Goal: Task Accomplishment & Management: Complete application form

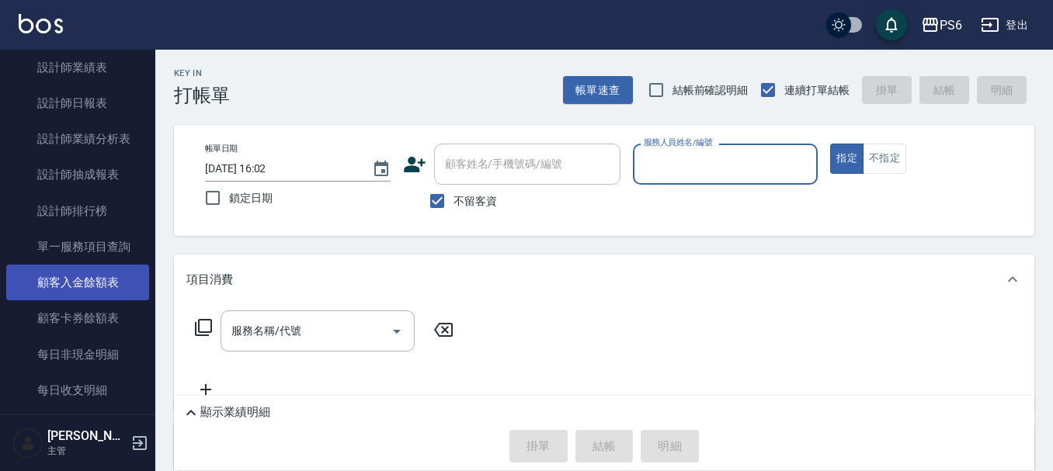
scroll to position [466, 0]
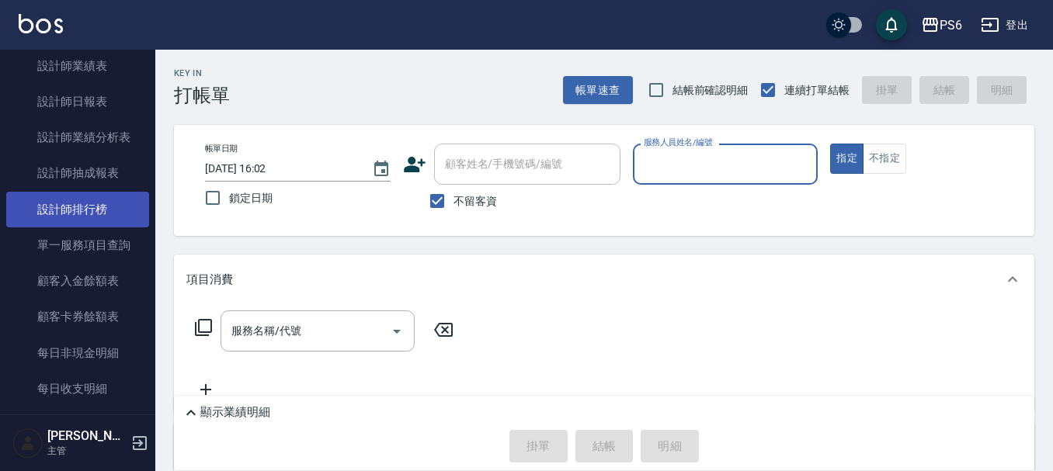
click at [93, 200] on link "設計師排行榜" at bounding box center [77, 210] width 143 height 36
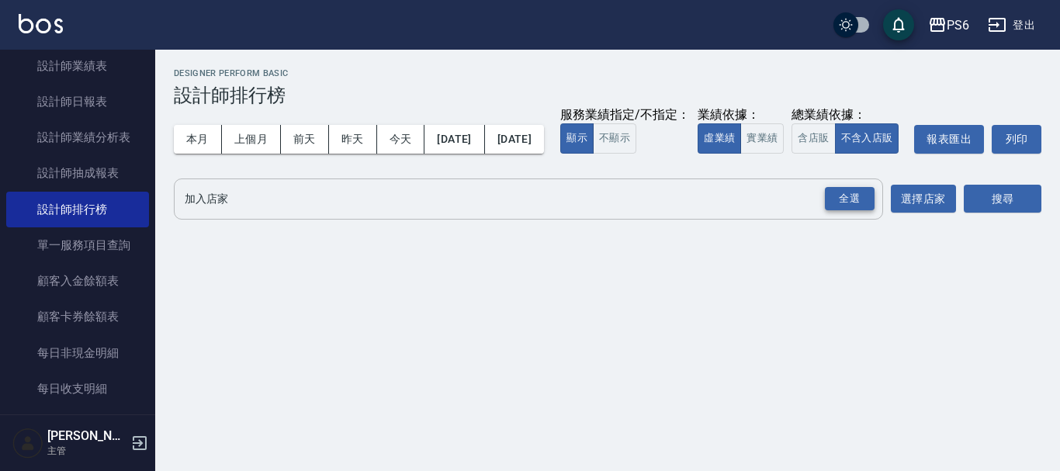
click at [849, 211] on div "全選" at bounding box center [850, 199] width 50 height 24
click at [1012, 210] on div "搜尋" at bounding box center [1003, 200] width 78 height 43
click at [1009, 214] on button "搜尋" at bounding box center [1003, 200] width 78 height 29
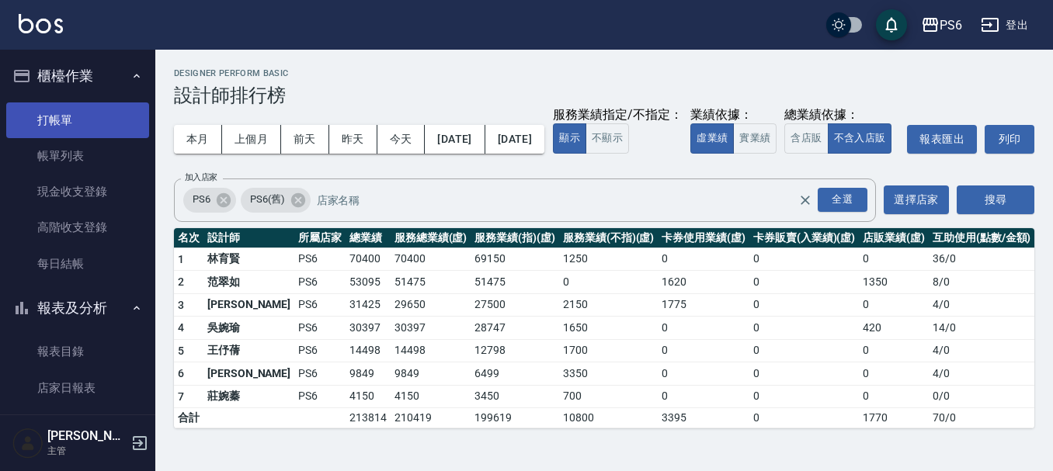
click at [62, 113] on link "打帳單" at bounding box center [77, 120] width 143 height 36
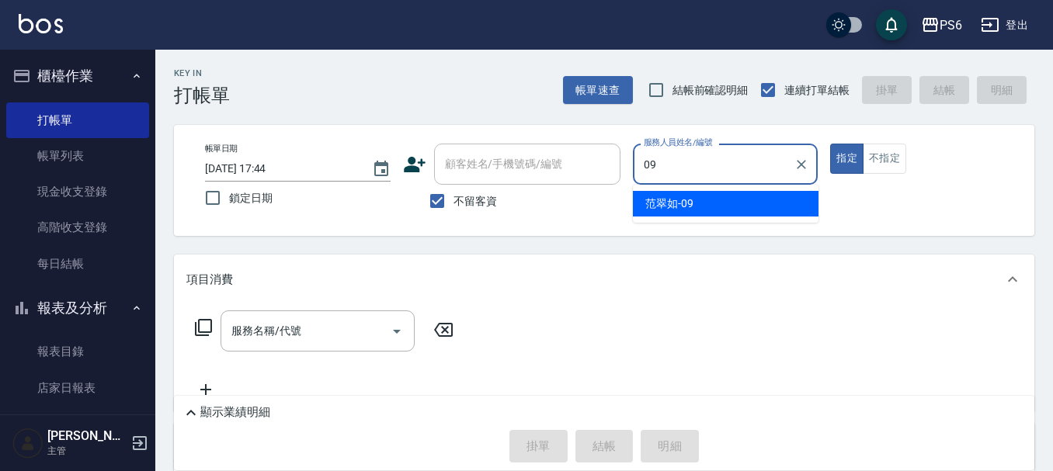
type input "[PERSON_NAME]-09"
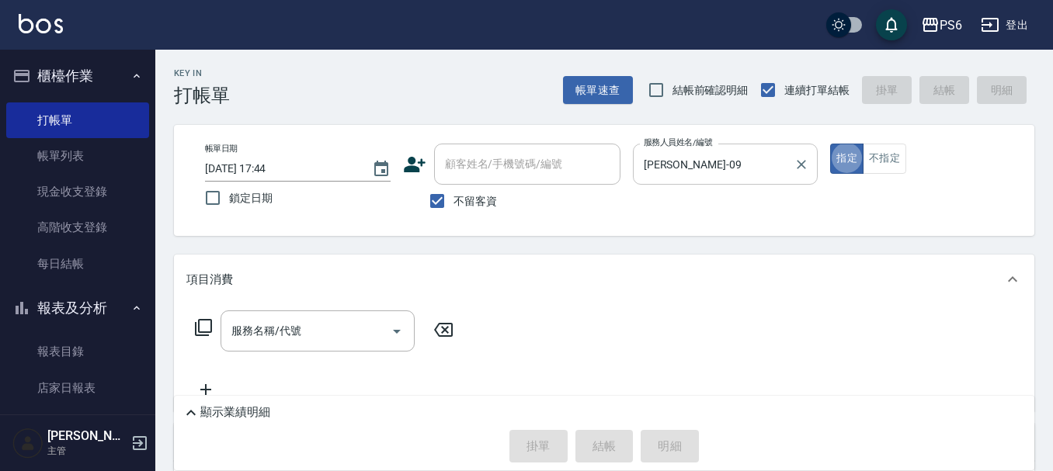
type button "true"
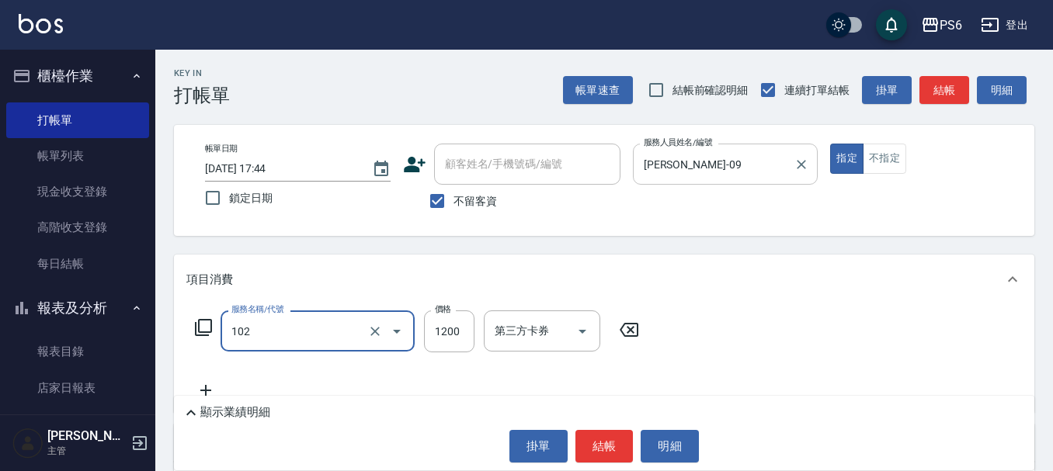
type input "頭皮深層養護(102)"
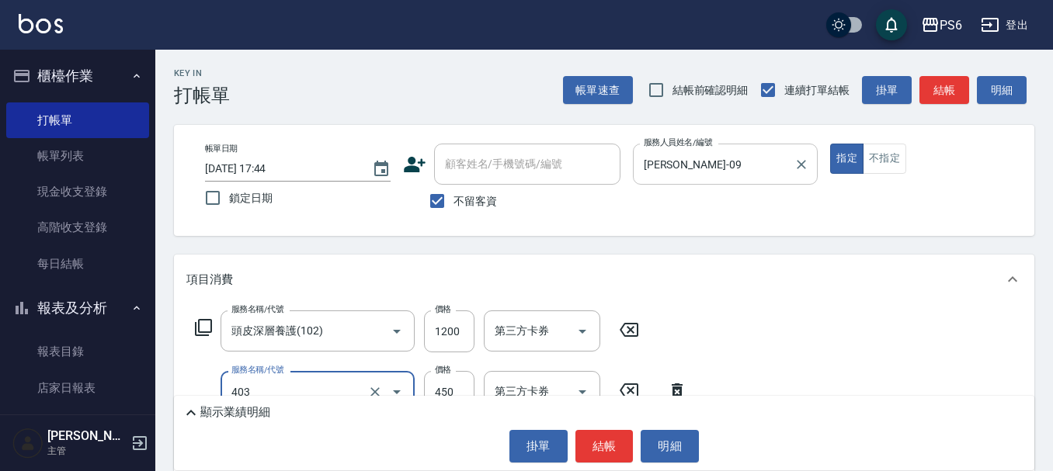
type input "A級剪髮(403)"
click at [606, 436] on button "結帳" at bounding box center [604, 446] width 58 height 33
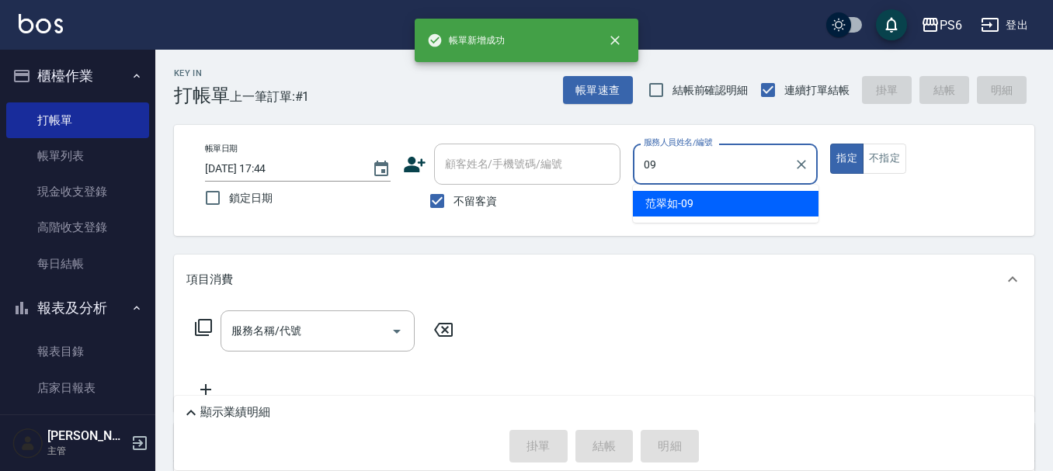
type input "[PERSON_NAME]-09"
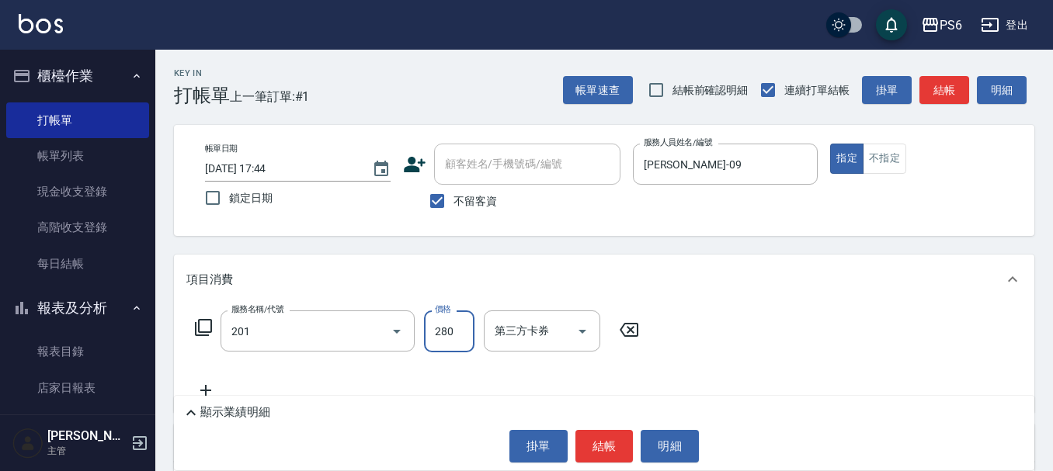
type input "一般洗髮(201)"
type input "300"
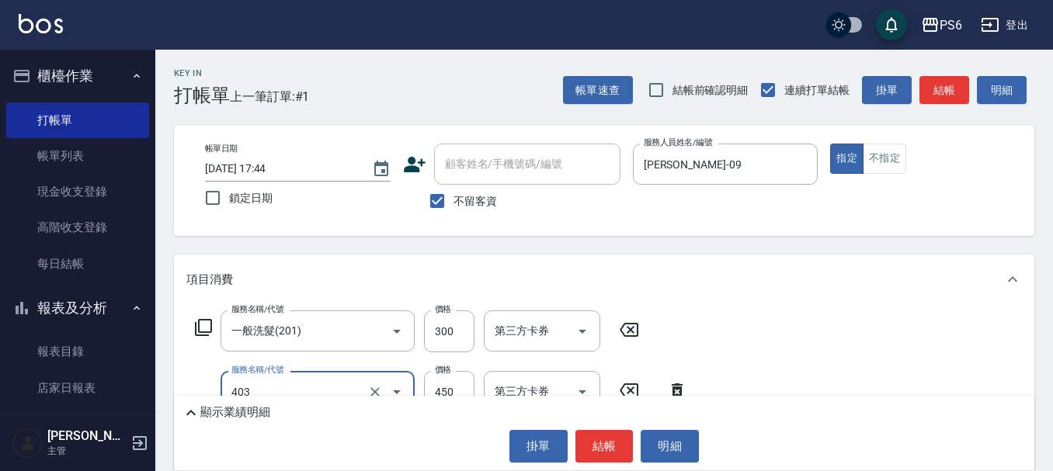
type input "A級剪髮(403)"
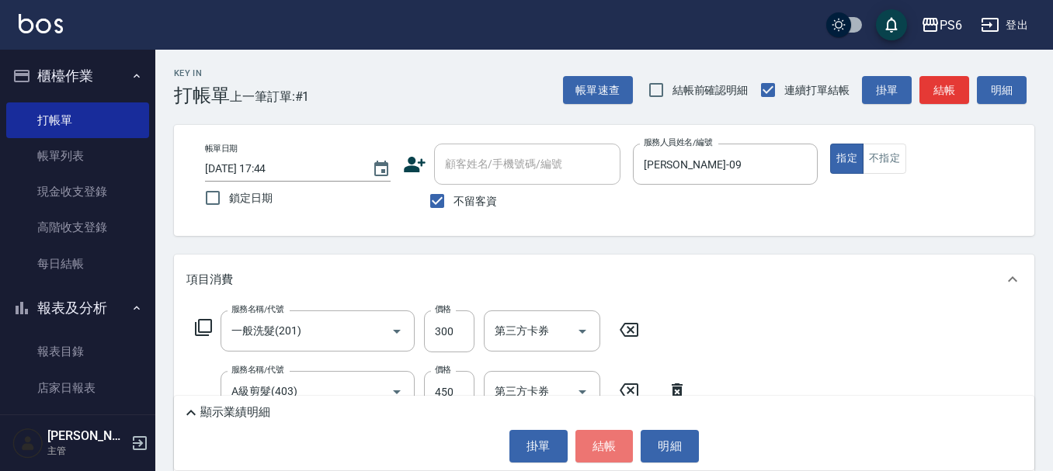
click at [605, 436] on button "結帳" at bounding box center [604, 446] width 58 height 33
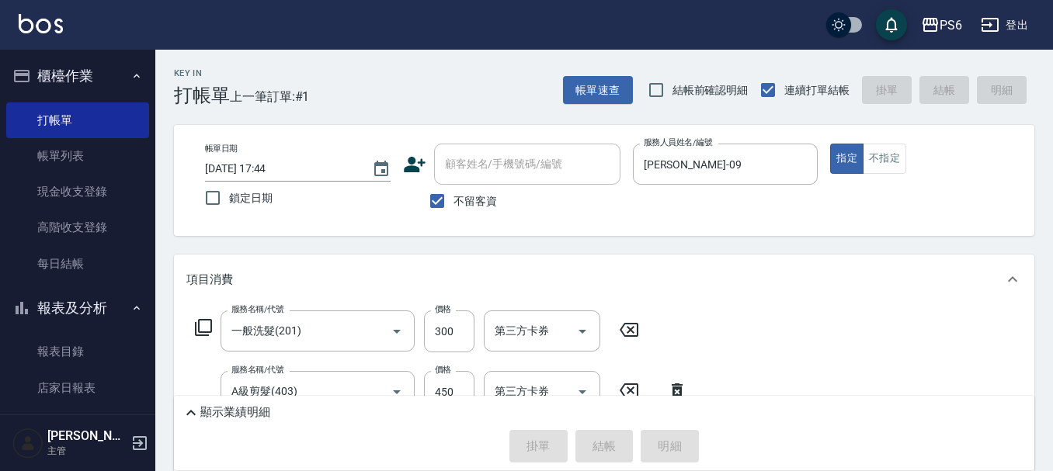
type input "[DATE] 17:45"
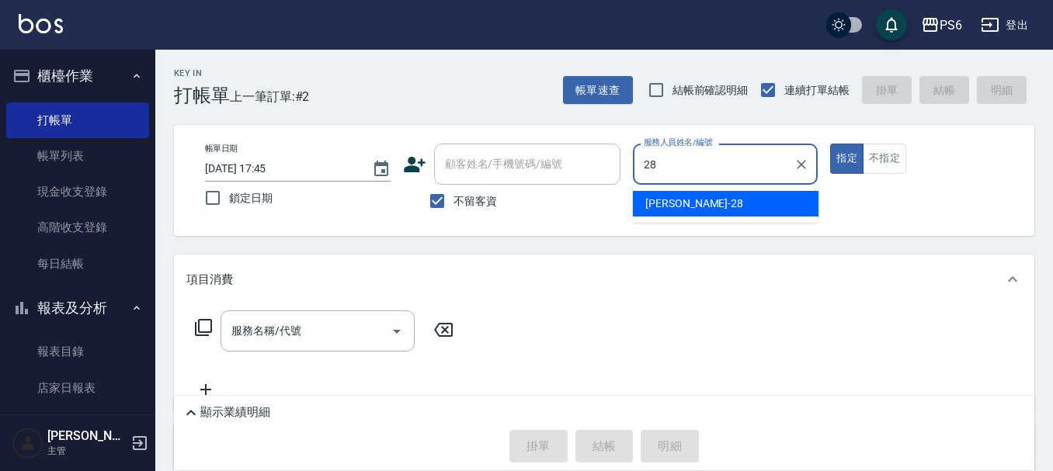
type input "[PERSON_NAME]-28"
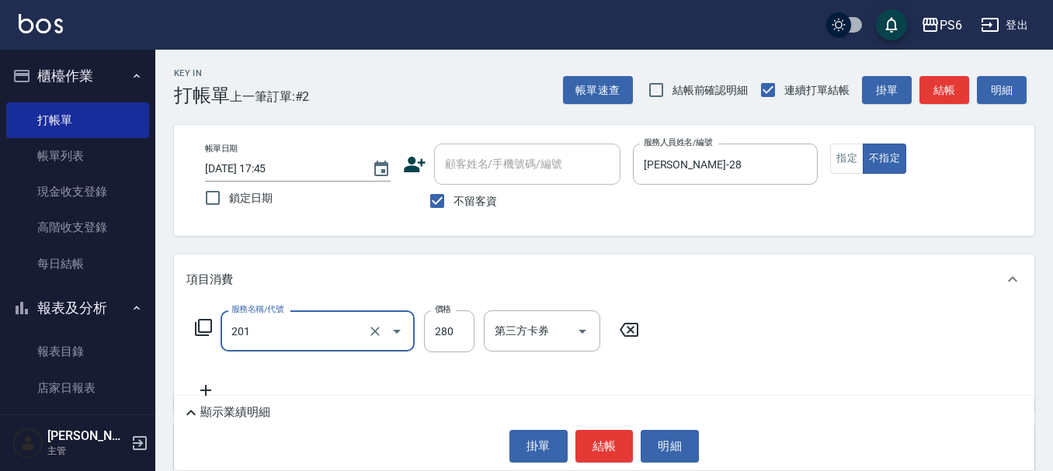
type input "一般洗髮(201)"
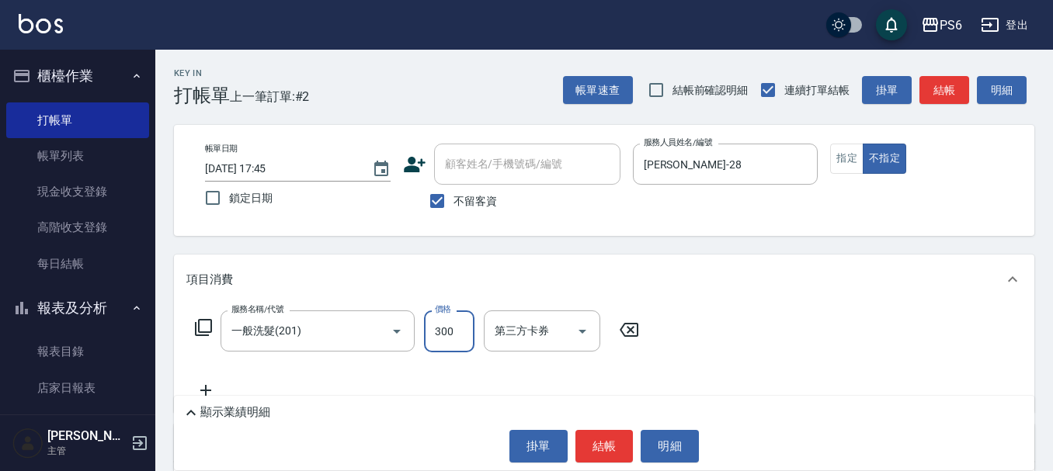
type input "300"
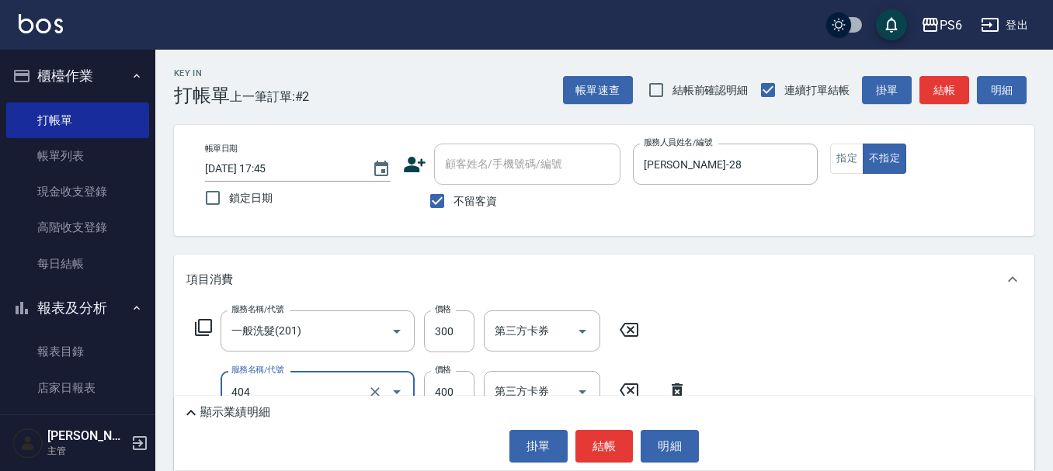
type input "B級剪髮(404)"
type input "200"
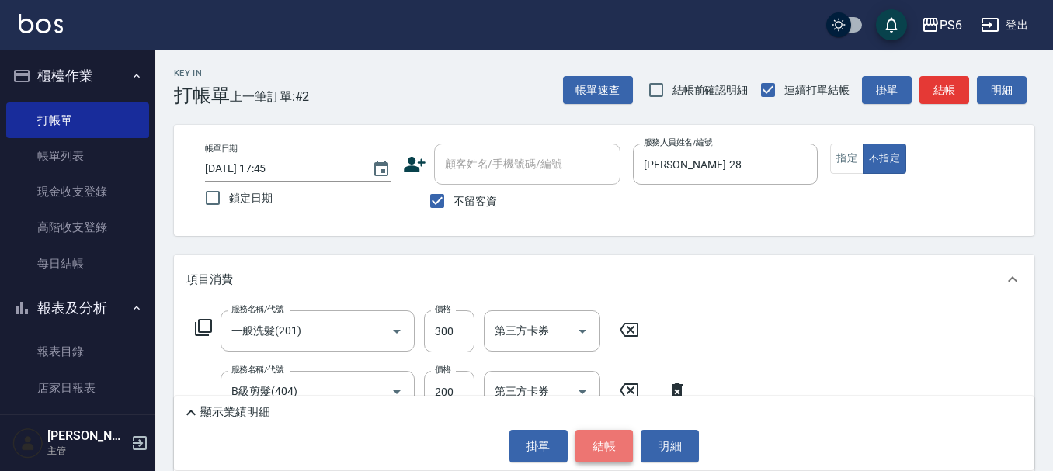
click at [605, 446] on button "結帳" at bounding box center [604, 446] width 58 height 33
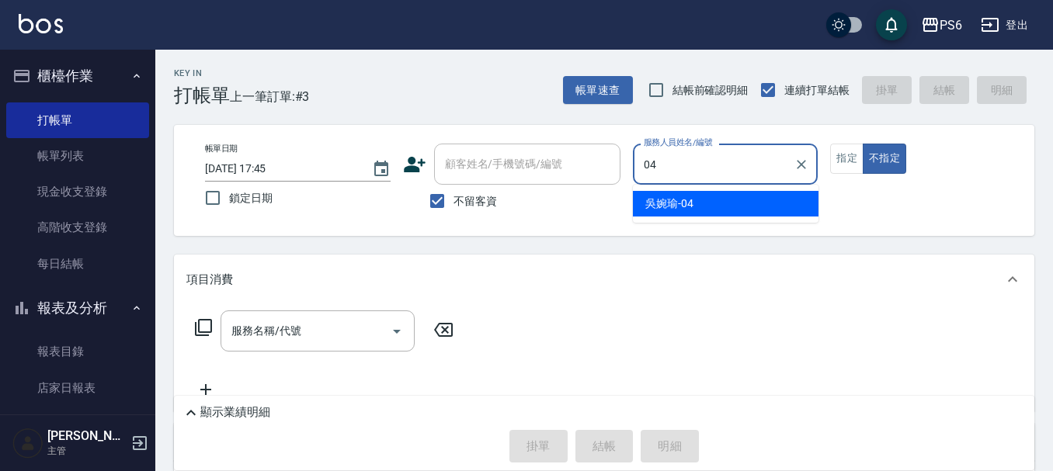
type input "吳婉瑜-04"
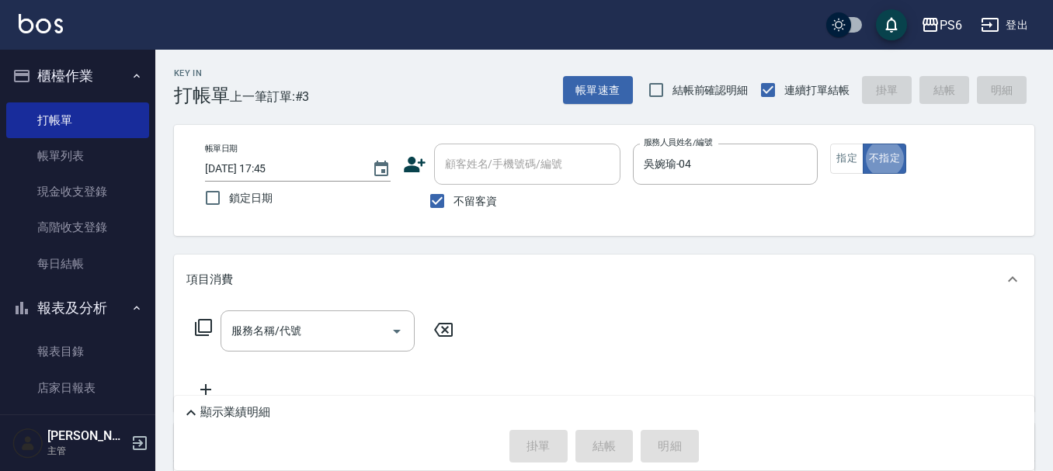
type button "false"
click at [467, 207] on span "不留客資" at bounding box center [474, 201] width 43 height 16
click at [453, 207] on input "不留客資" at bounding box center [437, 201] width 33 height 33
checkbox input "false"
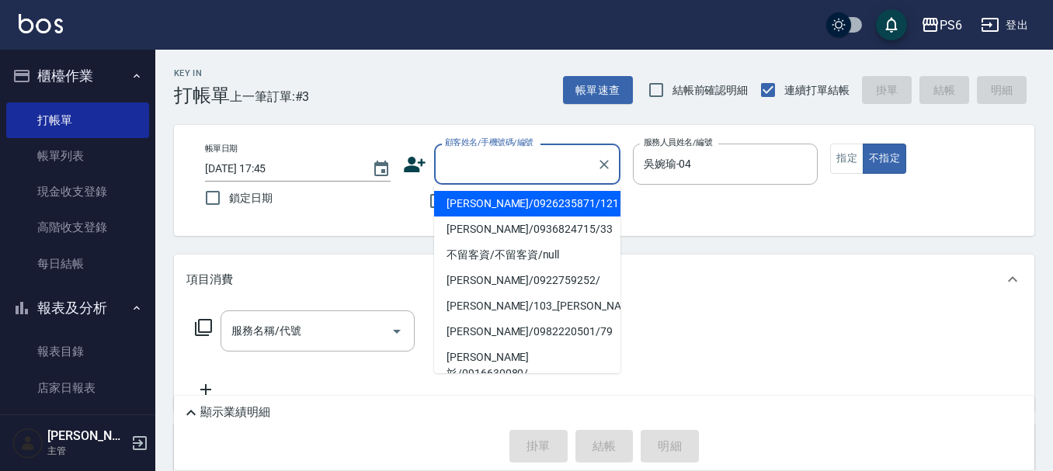
click at [513, 167] on input "顧客姓名/手機號碼/編號" at bounding box center [515, 164] width 149 height 27
click at [412, 170] on icon at bounding box center [415, 165] width 22 height 16
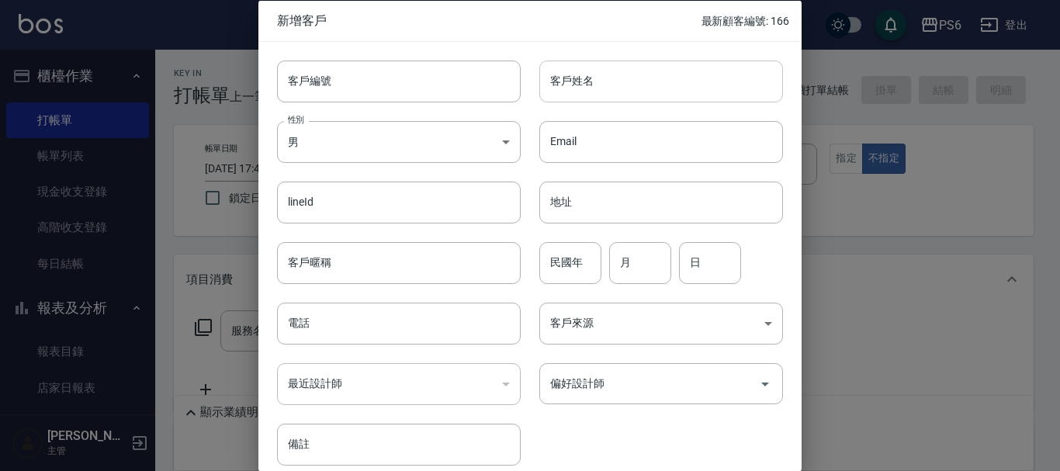
click at [588, 85] on input "客戶姓名" at bounding box center [662, 81] width 244 height 42
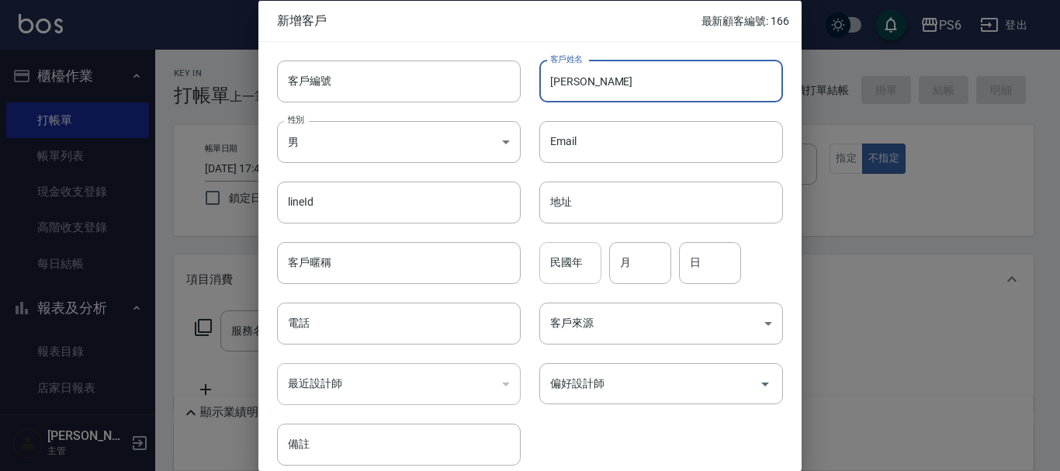
type input "[PERSON_NAME]"
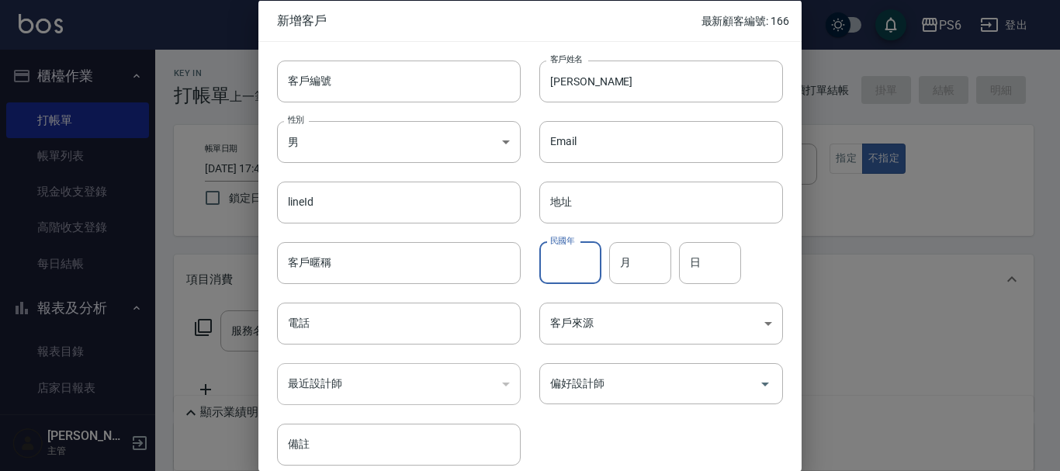
click at [564, 259] on input "民國年" at bounding box center [571, 262] width 62 height 42
type input "59"
type input "12"
type input "21"
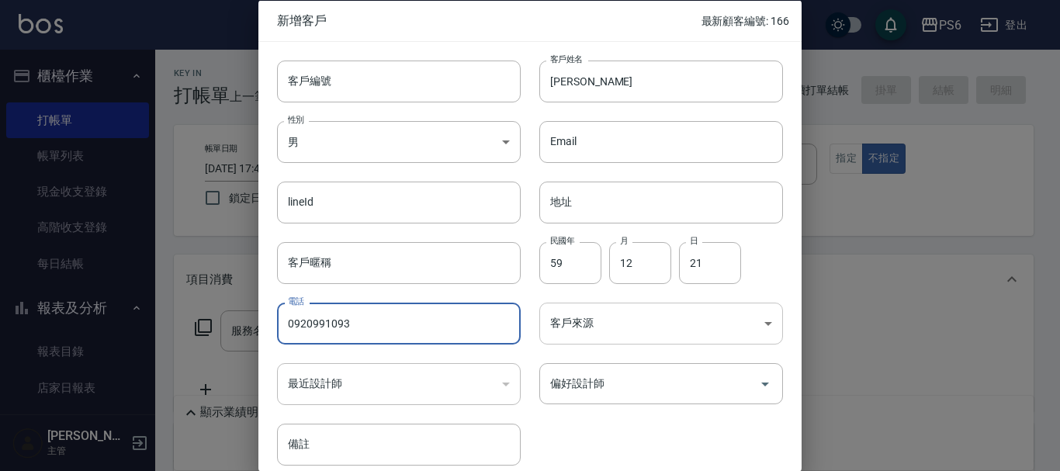
type input "0920991093"
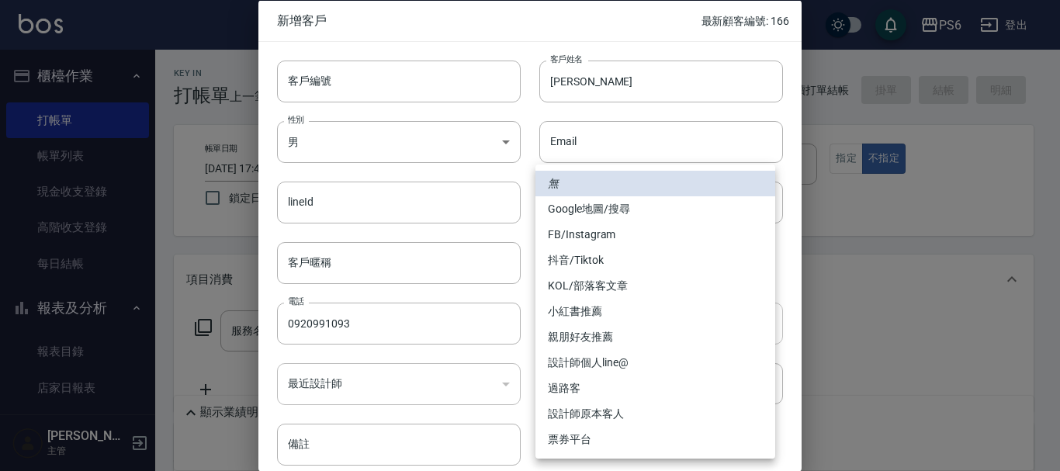
click at [597, 324] on body "PS6 登出 櫃檯作業 打帳單 帳單列表 現金收支登錄 高階收支登錄 每日結帳 報表及分析 報表目錄 店家日報表 互助日報表 互助排行榜 互助點數明細 設計師…" at bounding box center [530, 348] width 1060 height 696
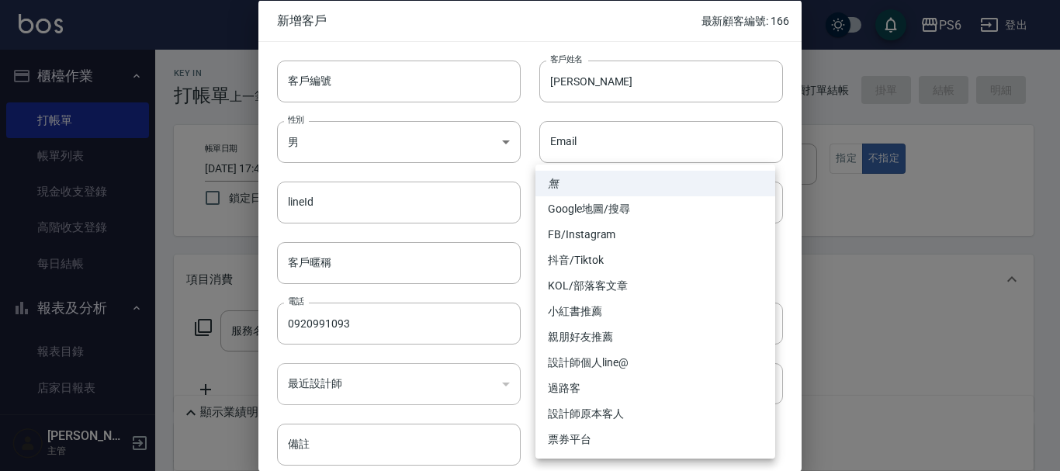
click at [633, 184] on li "無" at bounding box center [656, 184] width 240 height 26
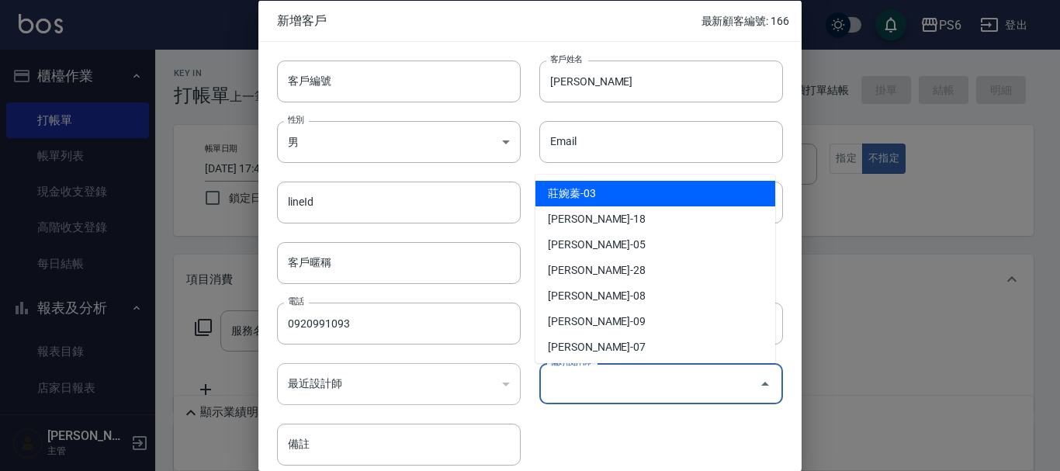
click at [588, 385] on input "偏好設計師" at bounding box center [650, 383] width 207 height 27
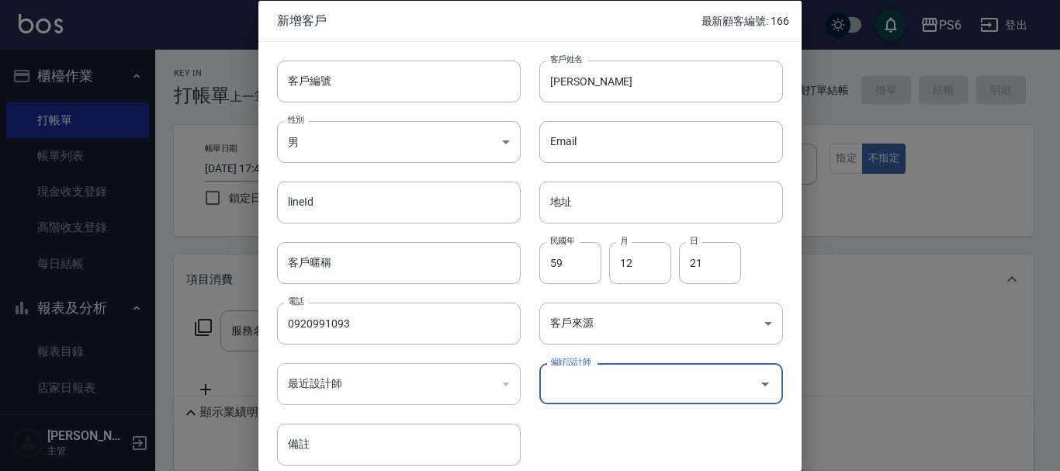
click at [596, 429] on div "客戶編號 客戶編號 客戶姓名 [PERSON_NAME]姓名 性別 男 [DEMOGRAPHIC_DATA] 性別 Email Email lineId li…" at bounding box center [521, 253] width 525 height 425
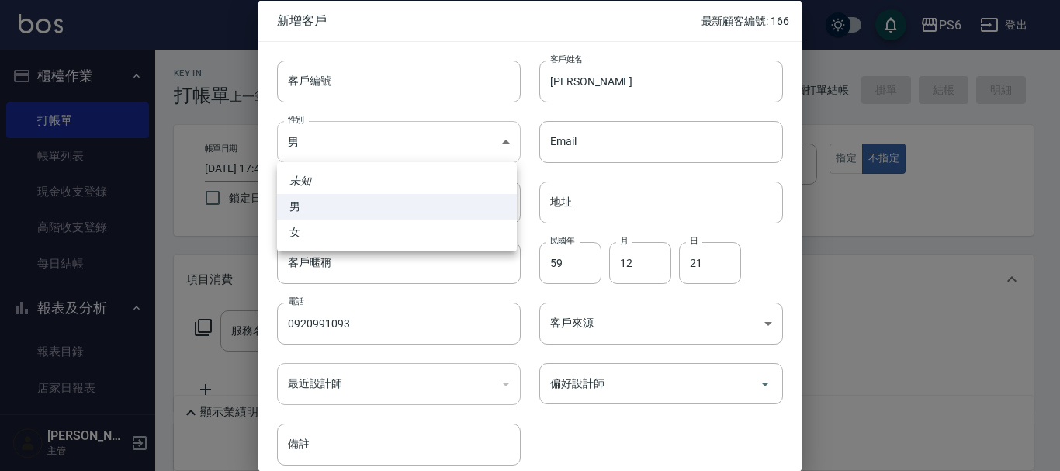
click at [454, 123] on body "PS6 登出 櫃檯作業 打帳單 帳單列表 現金收支登錄 高階收支登錄 每日結帳 報表及分析 報表目錄 店家日報表 互助日報表 互助排行榜 互助點數明細 設計師…" at bounding box center [530, 348] width 1060 height 696
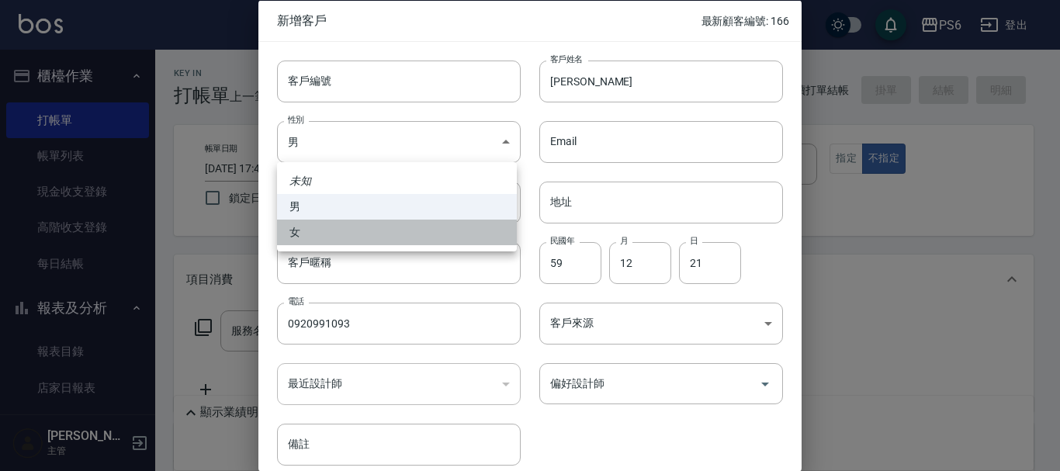
click at [352, 231] on li "女" at bounding box center [397, 233] width 240 height 26
type input "[DEMOGRAPHIC_DATA]"
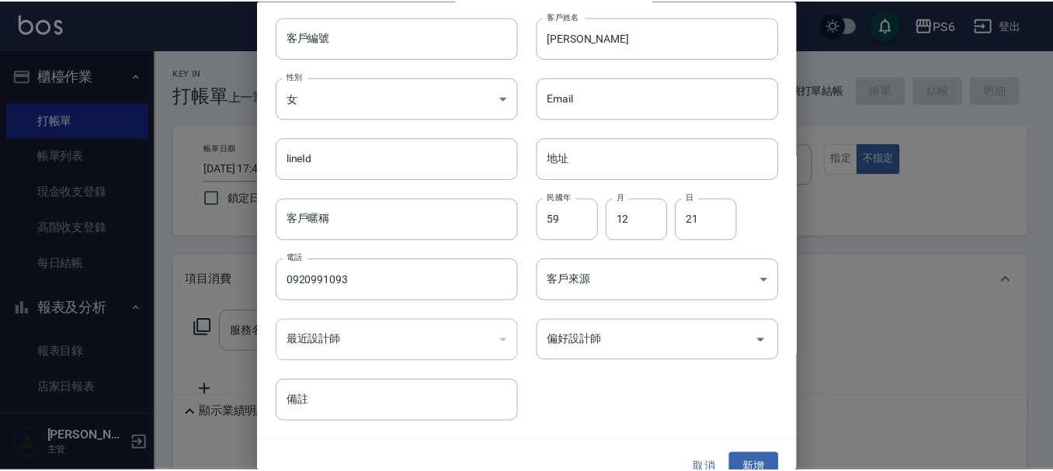
scroll to position [67, 0]
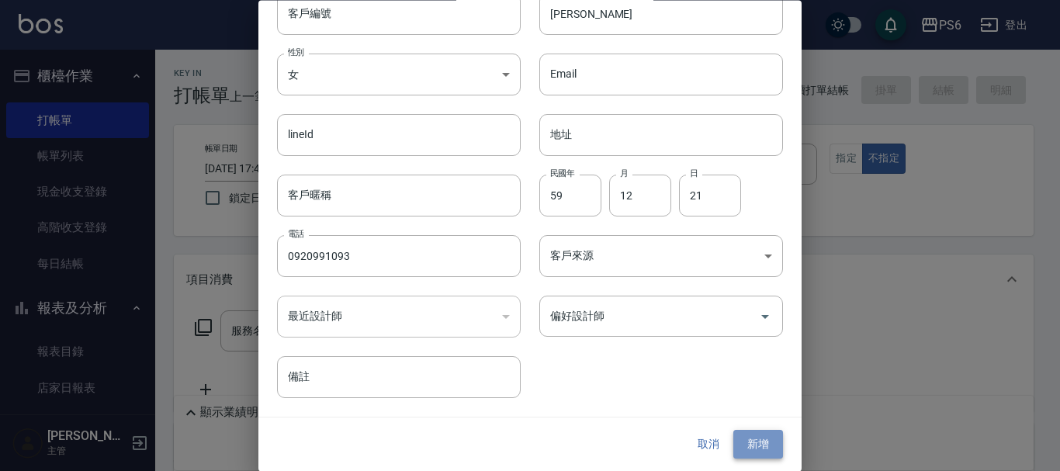
click at [756, 440] on button "新增" at bounding box center [759, 445] width 50 height 29
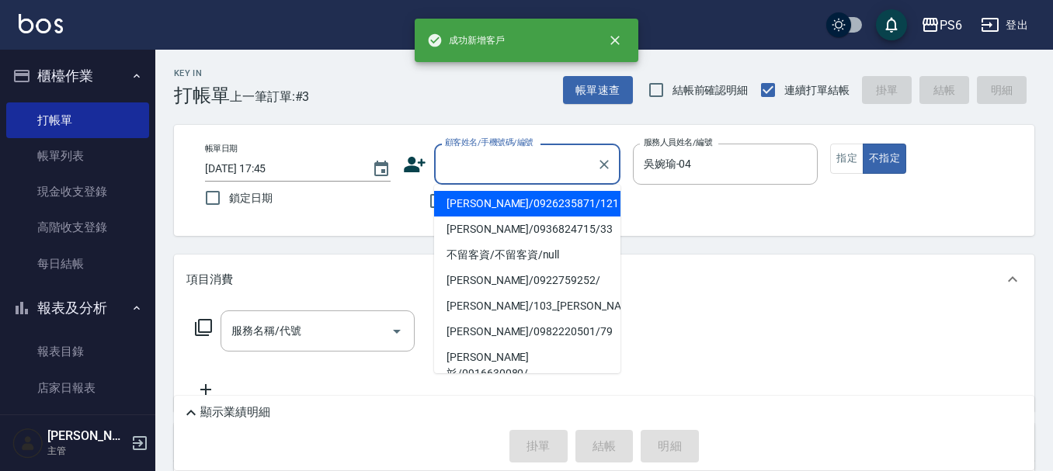
click at [550, 170] on input "顧客姓名/手機號碼/編號" at bounding box center [515, 164] width 149 height 27
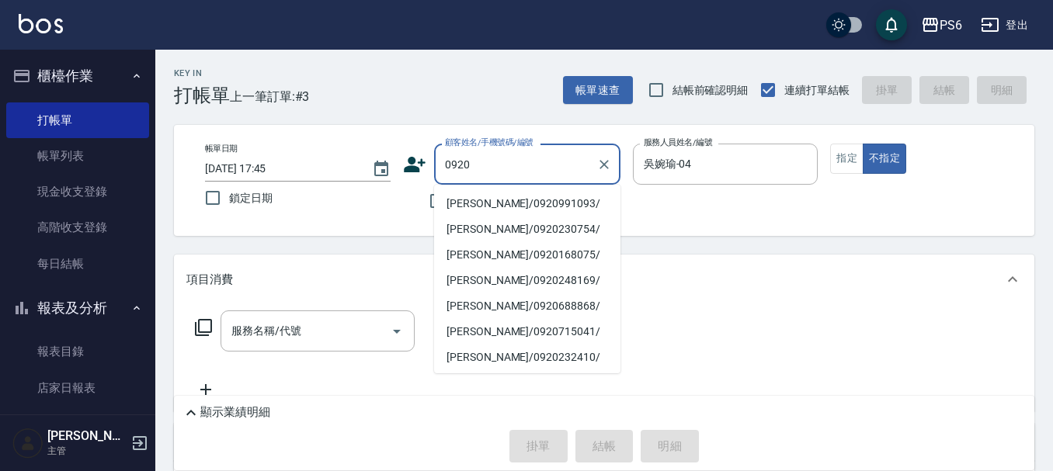
click at [522, 203] on li "[PERSON_NAME]/0920991093/" at bounding box center [527, 204] width 186 height 26
type input "[PERSON_NAME]/0920991093/"
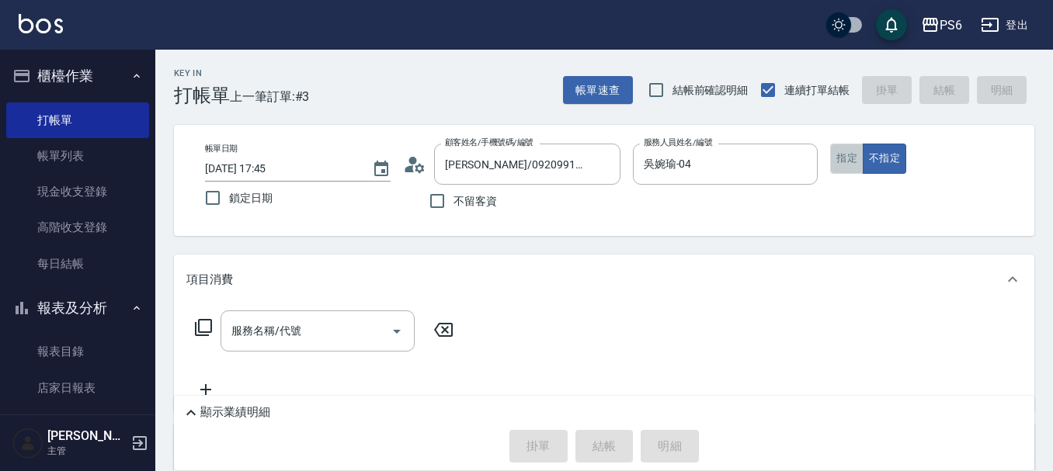
drag, startPoint x: 842, startPoint y: 154, endPoint x: 605, endPoint y: 195, distance: 240.3
click at [841, 154] on button "指定" at bounding box center [846, 159] width 33 height 30
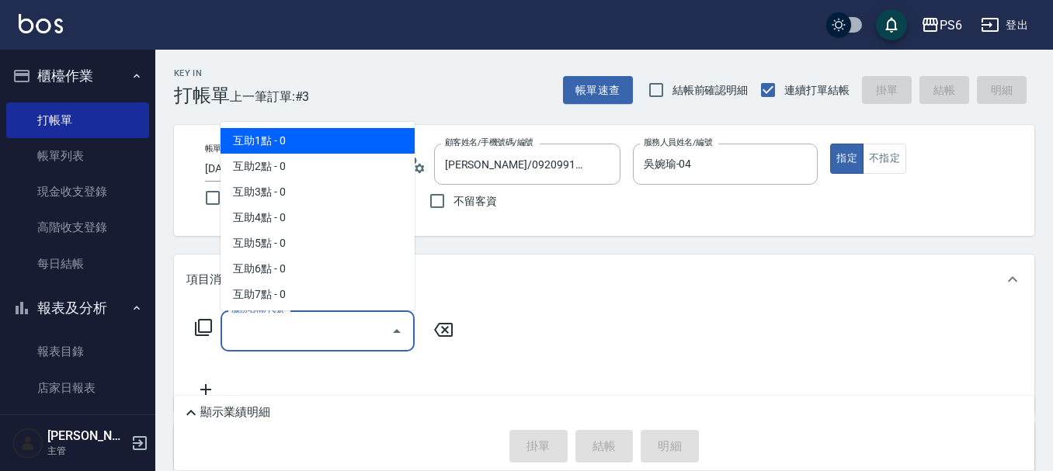
click at [316, 342] on input "服務名稱/代號" at bounding box center [305, 331] width 157 height 27
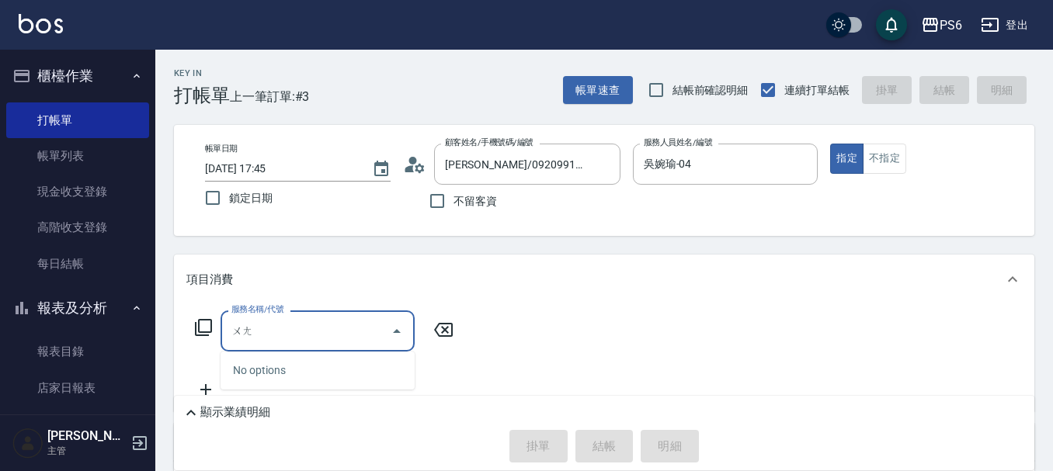
type input "'"
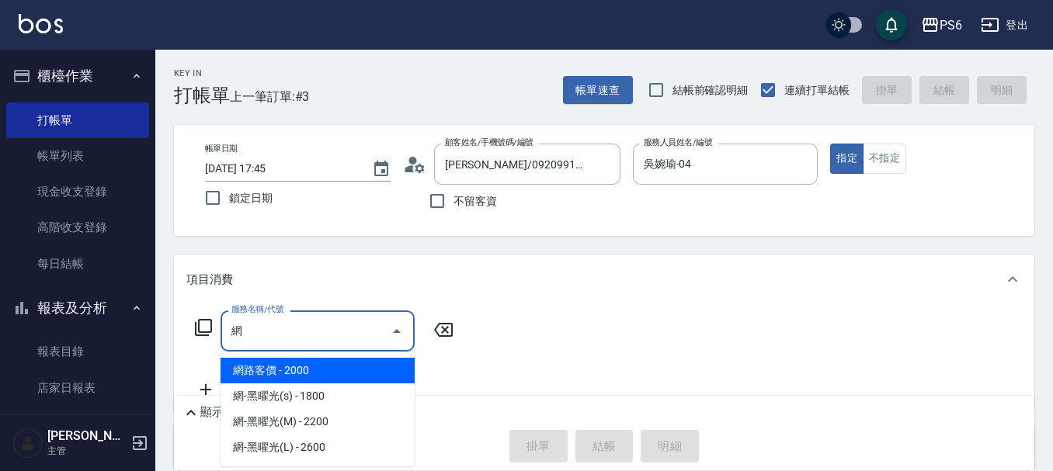
click at [352, 361] on span "網路客價 - 2000" at bounding box center [317, 371] width 194 height 26
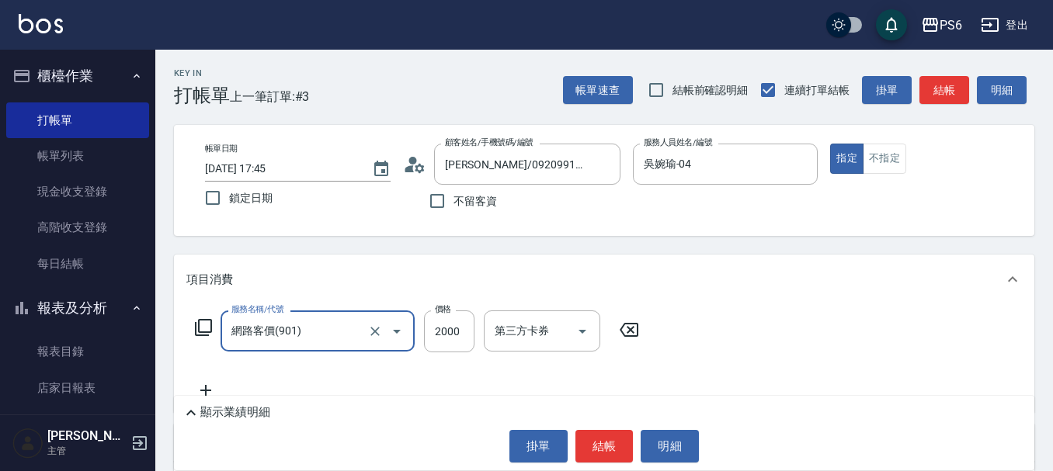
type input "網路客價(901)"
click at [476, 335] on div "服務名稱/代號 網路客價(901) 服務名稱/代號 價格 2000 價格 第三方卡券 第三方卡券" at bounding box center [417, 332] width 462 height 42
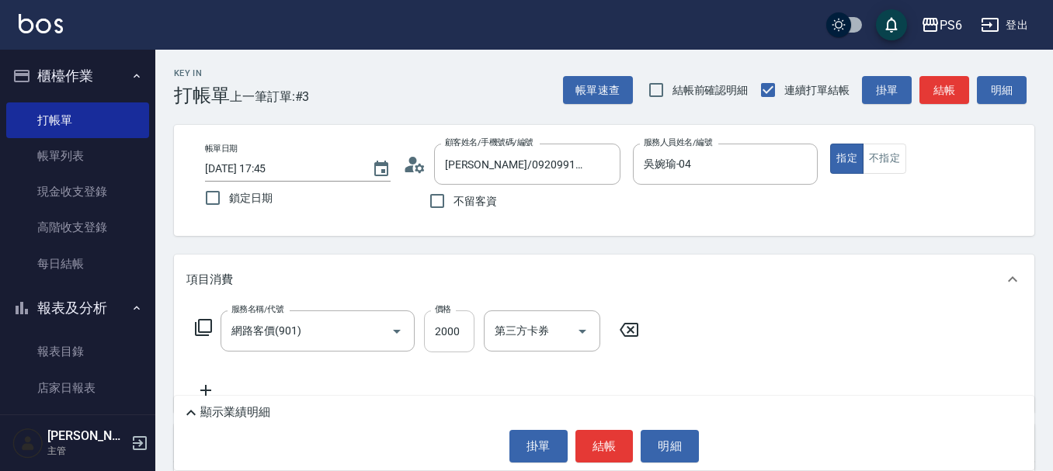
click at [451, 342] on input "2000" at bounding box center [449, 332] width 50 height 42
click at [457, 335] on input "3100" at bounding box center [449, 332] width 50 height 42
type input "3099"
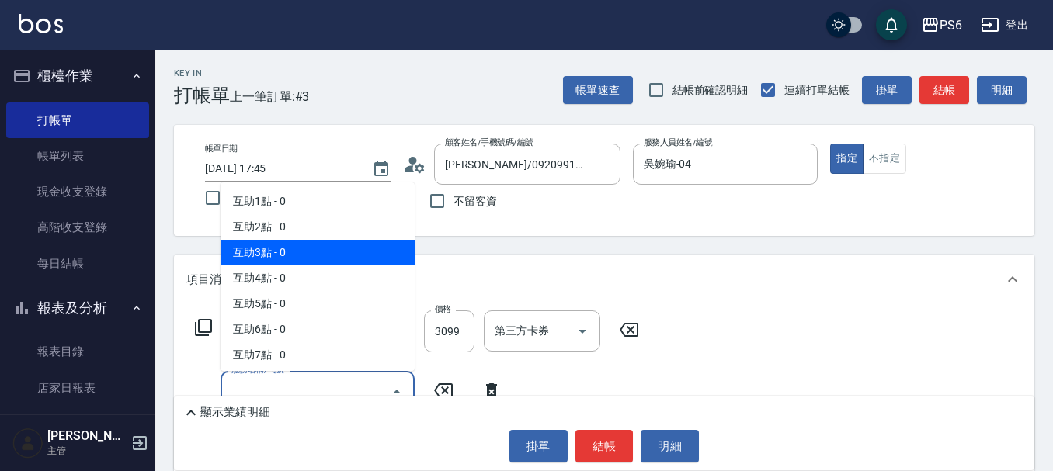
type input "互助3點(3)"
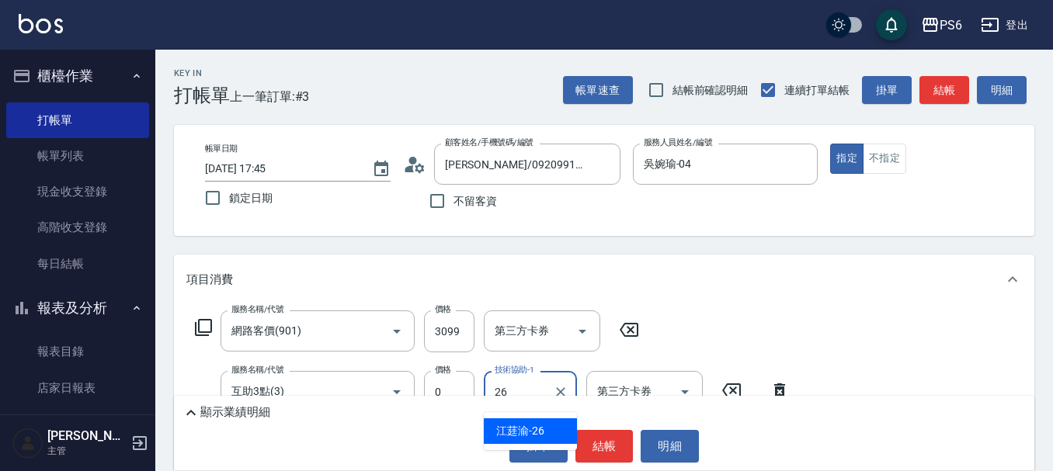
type input "[PERSON_NAME]-26"
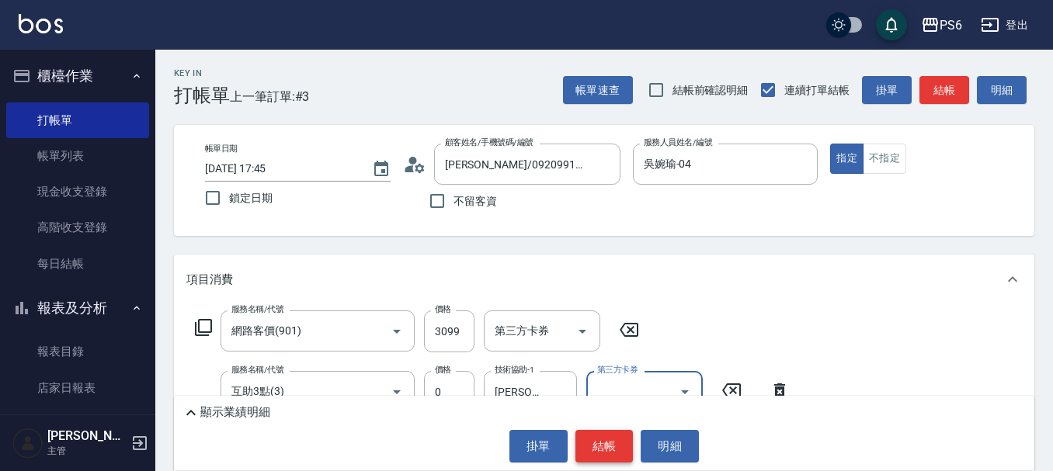
click at [620, 447] on button "結帳" at bounding box center [604, 446] width 58 height 33
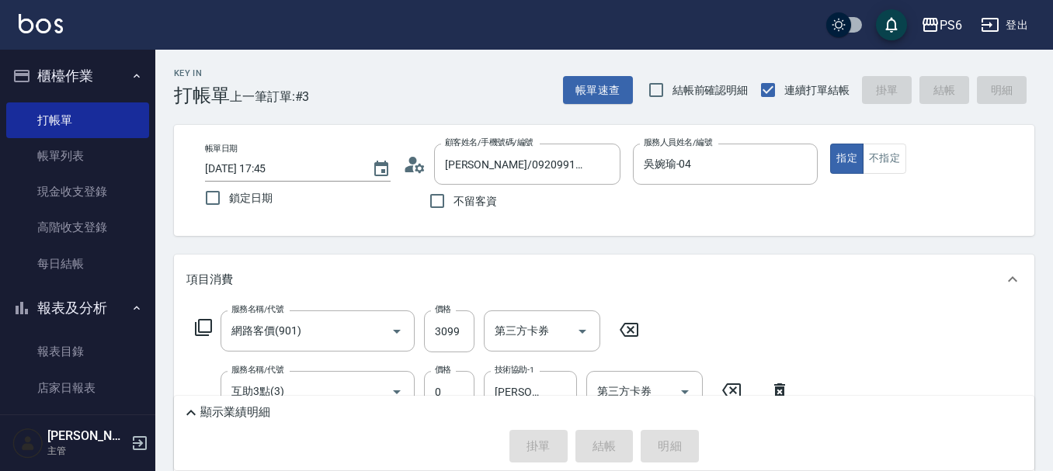
type input "[DATE] 17:47"
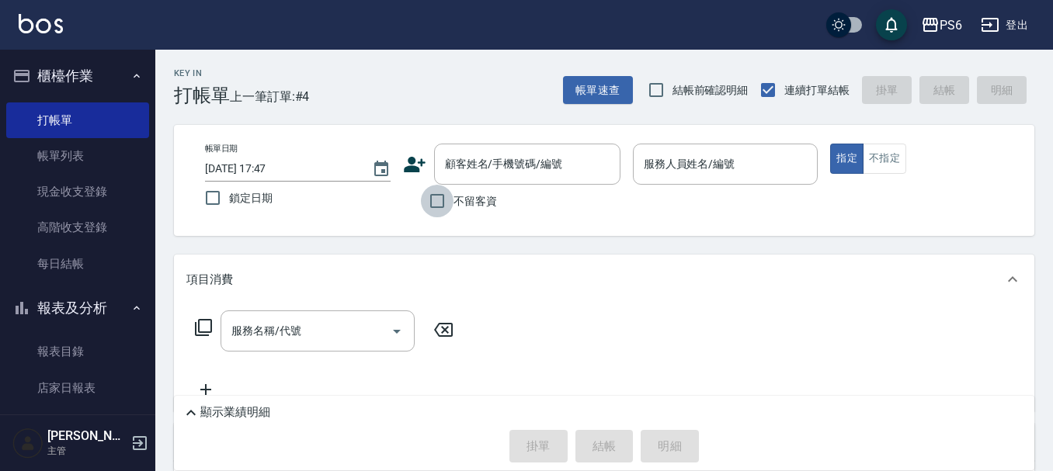
click at [449, 208] on input "不留客資" at bounding box center [437, 201] width 33 height 33
checkbox input "true"
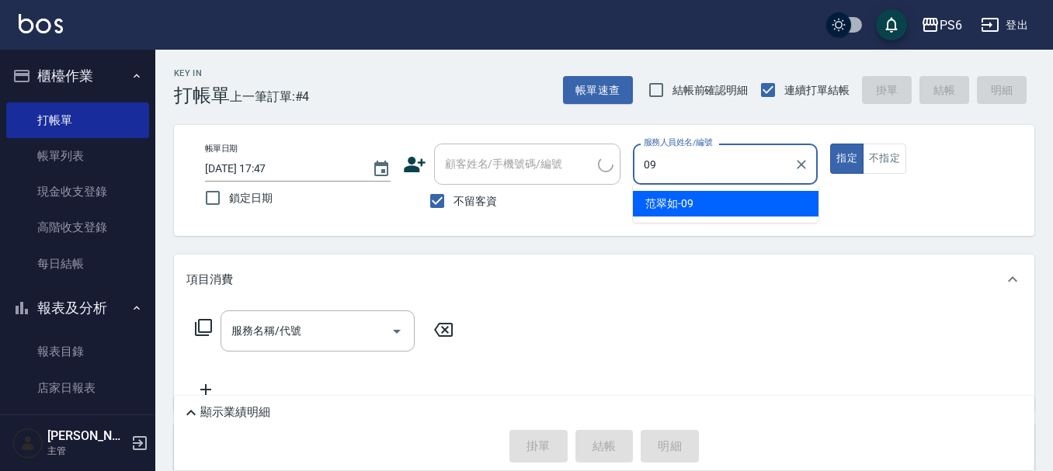
type input "[PERSON_NAME]-09"
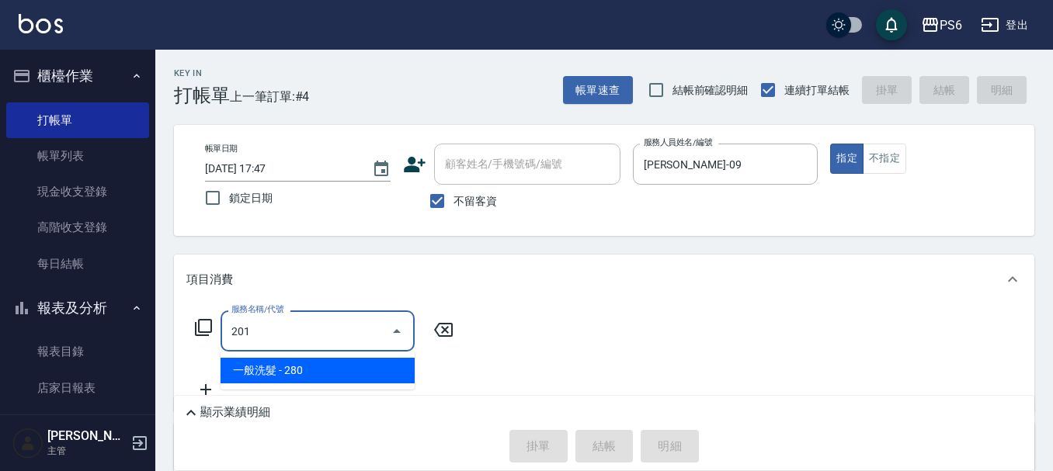
type input "一般洗髮(201)"
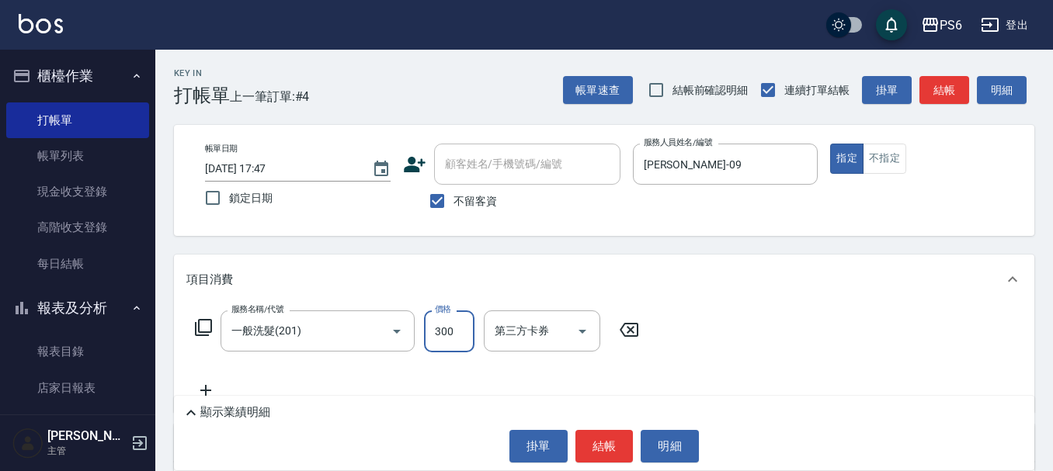
type input "300"
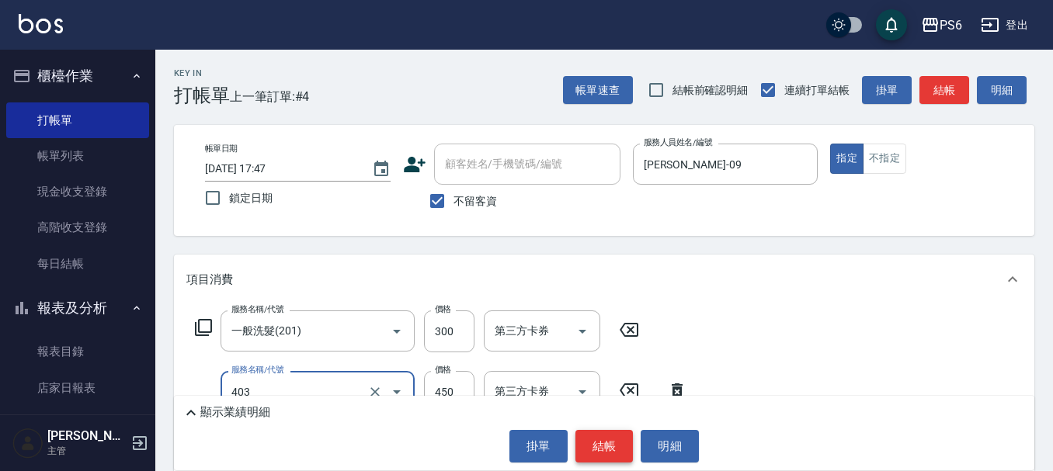
type input "A級剪髮(403)"
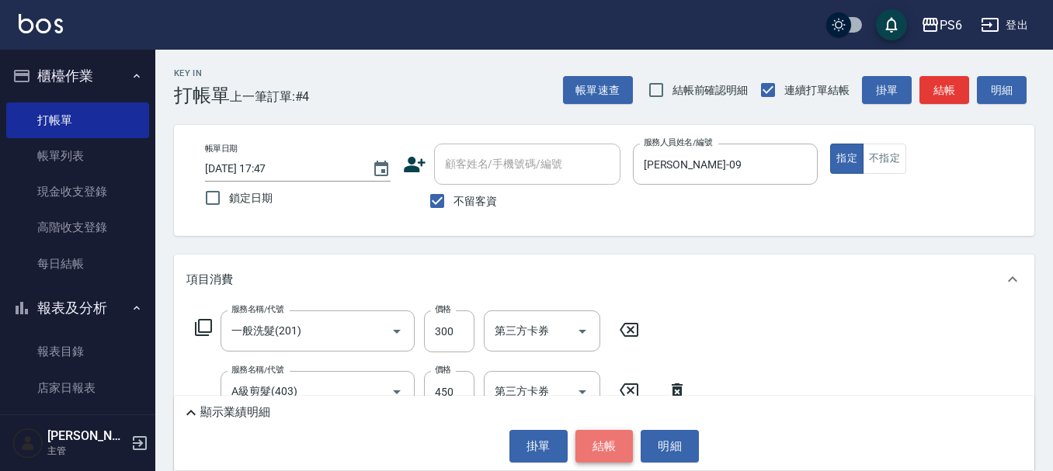
click at [606, 448] on button "結帳" at bounding box center [604, 446] width 58 height 33
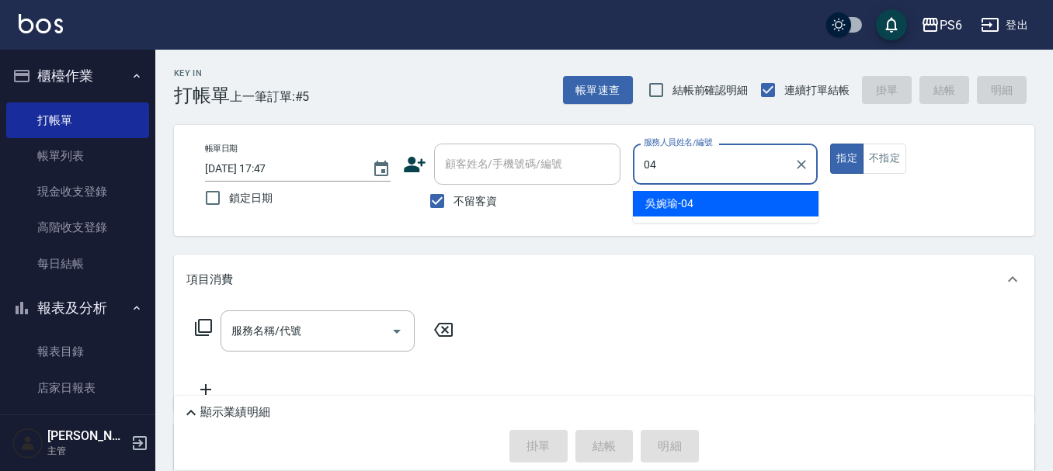
type input "吳婉瑜-04"
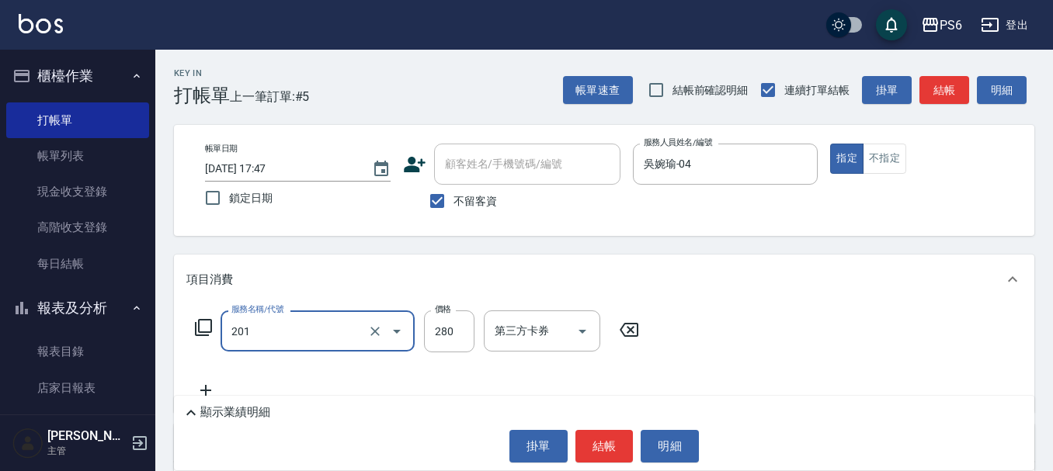
type input "一般洗髮(201)"
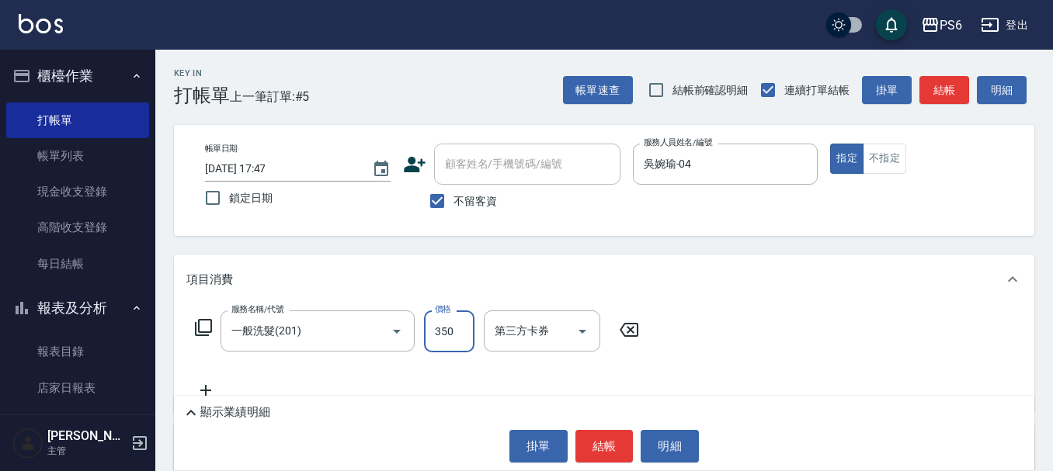
type input "350"
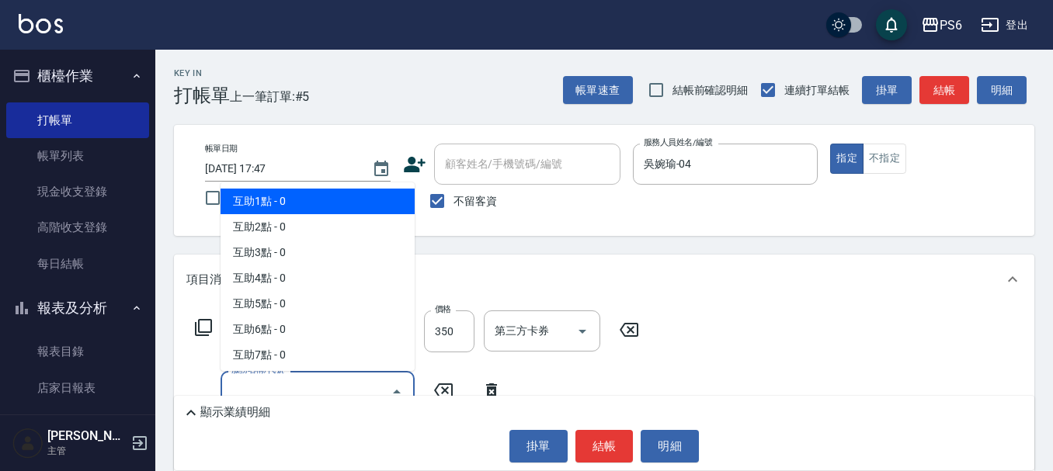
type input "互助1點(1)"
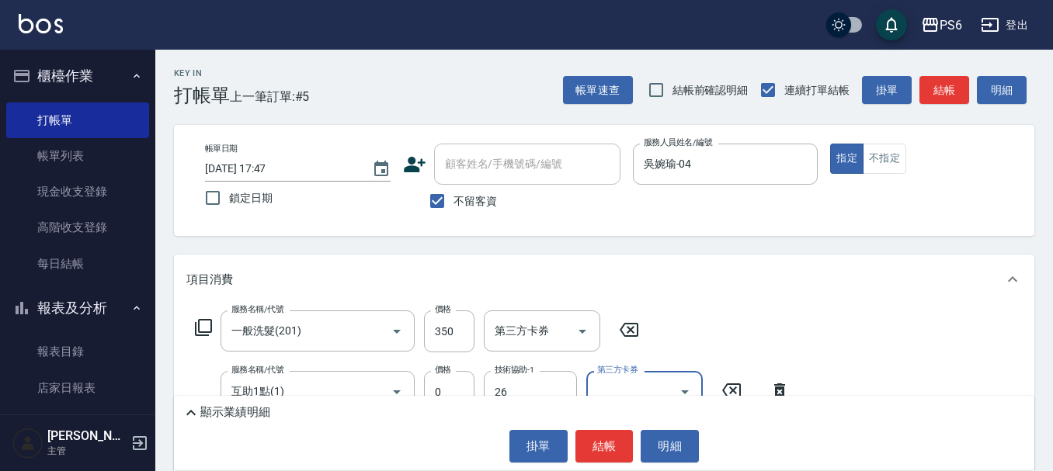
type input "[PERSON_NAME]-26"
click at [609, 443] on button "結帳" at bounding box center [604, 446] width 58 height 33
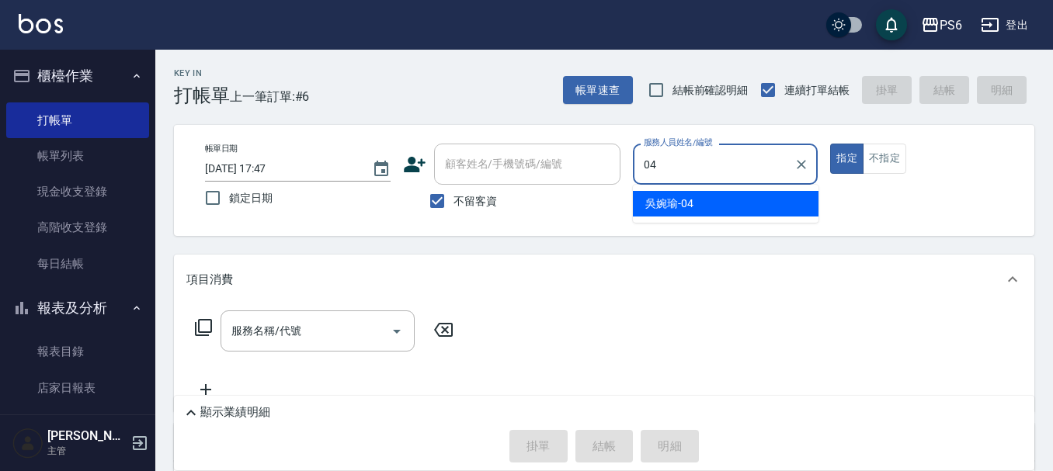
type input "吳婉瑜-04"
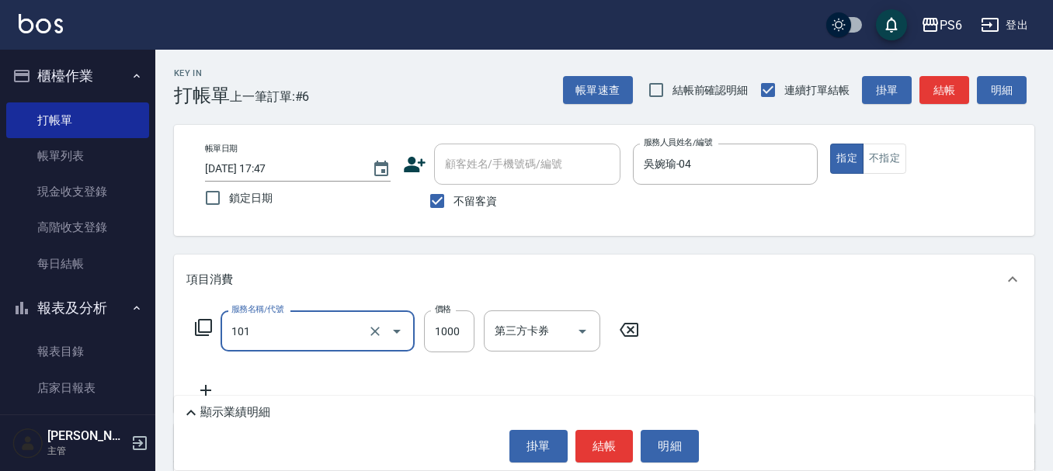
type input "頭皮基礎養護(101)"
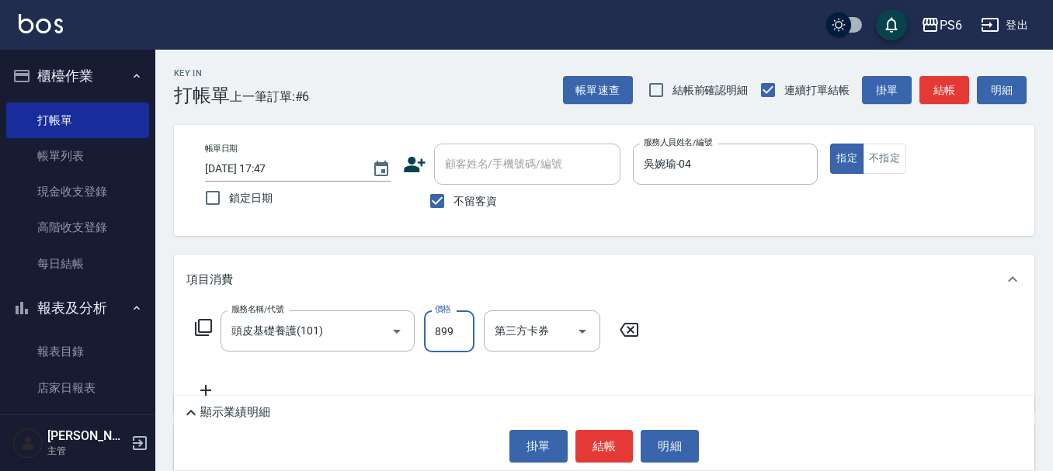
type input "899"
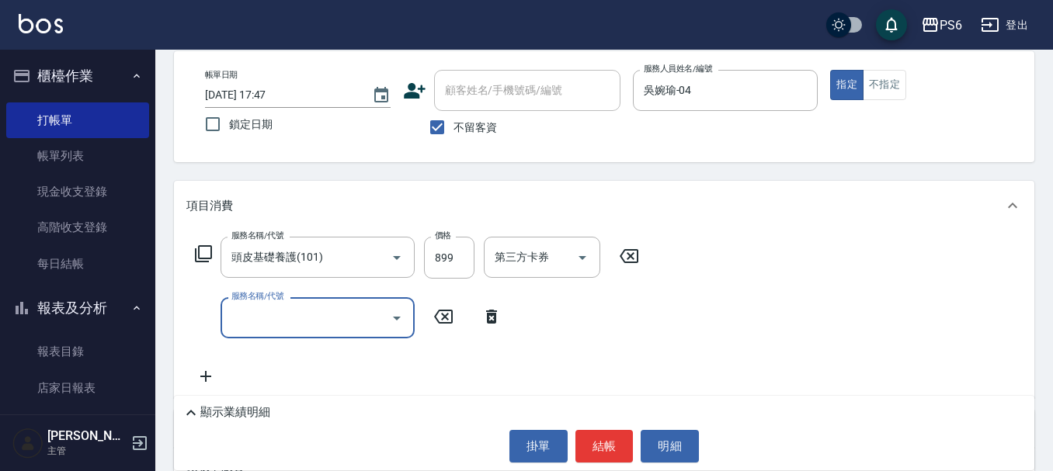
scroll to position [78, 0]
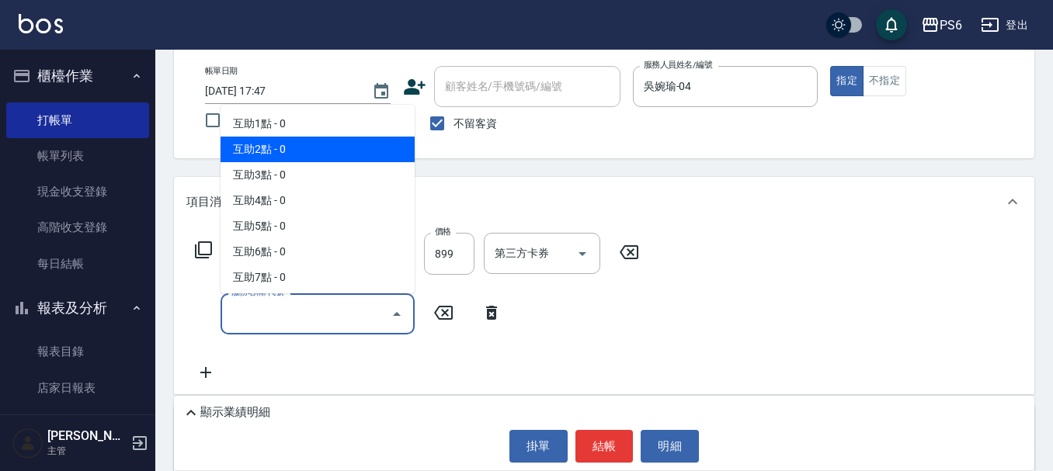
type input "互助2點(2)"
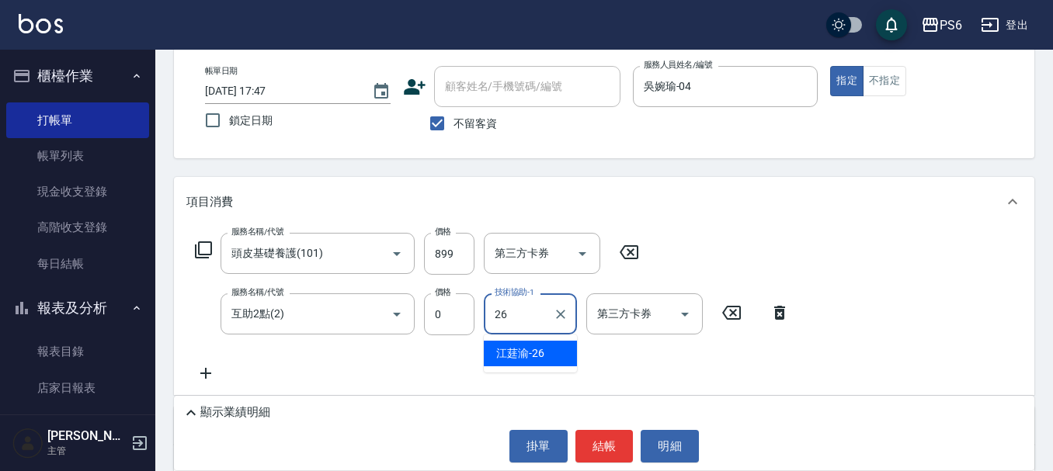
type input "[PERSON_NAME]-26"
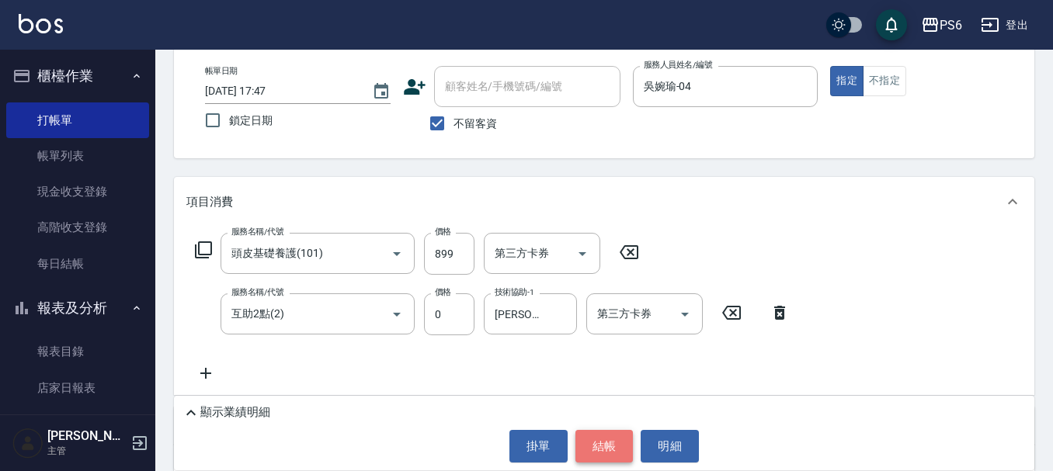
click at [591, 437] on button "結帳" at bounding box center [604, 446] width 58 height 33
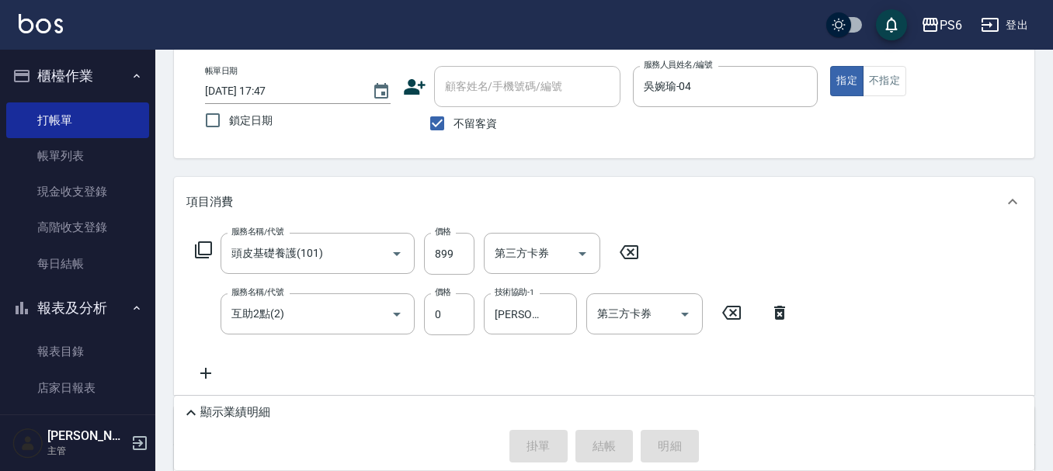
type input "[DATE] 17:48"
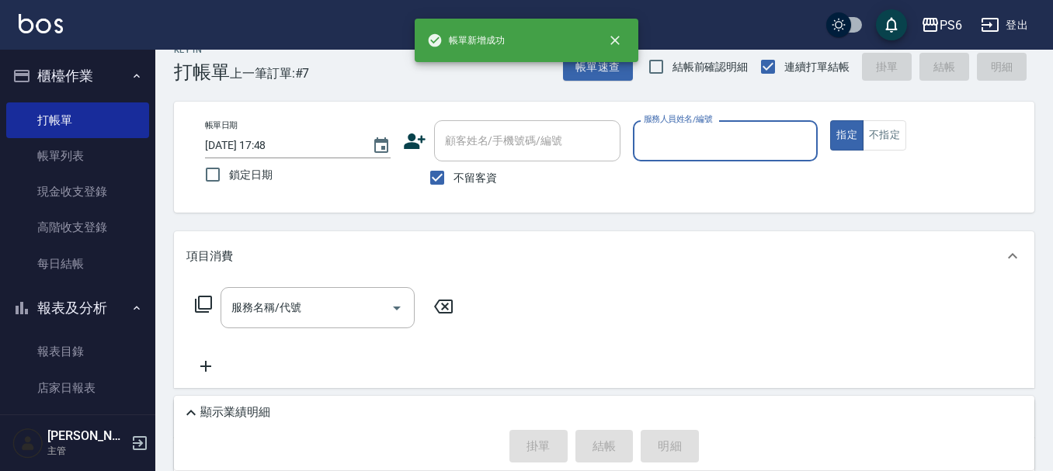
scroll to position [0, 0]
